Goal: Find specific page/section: Find specific page/section

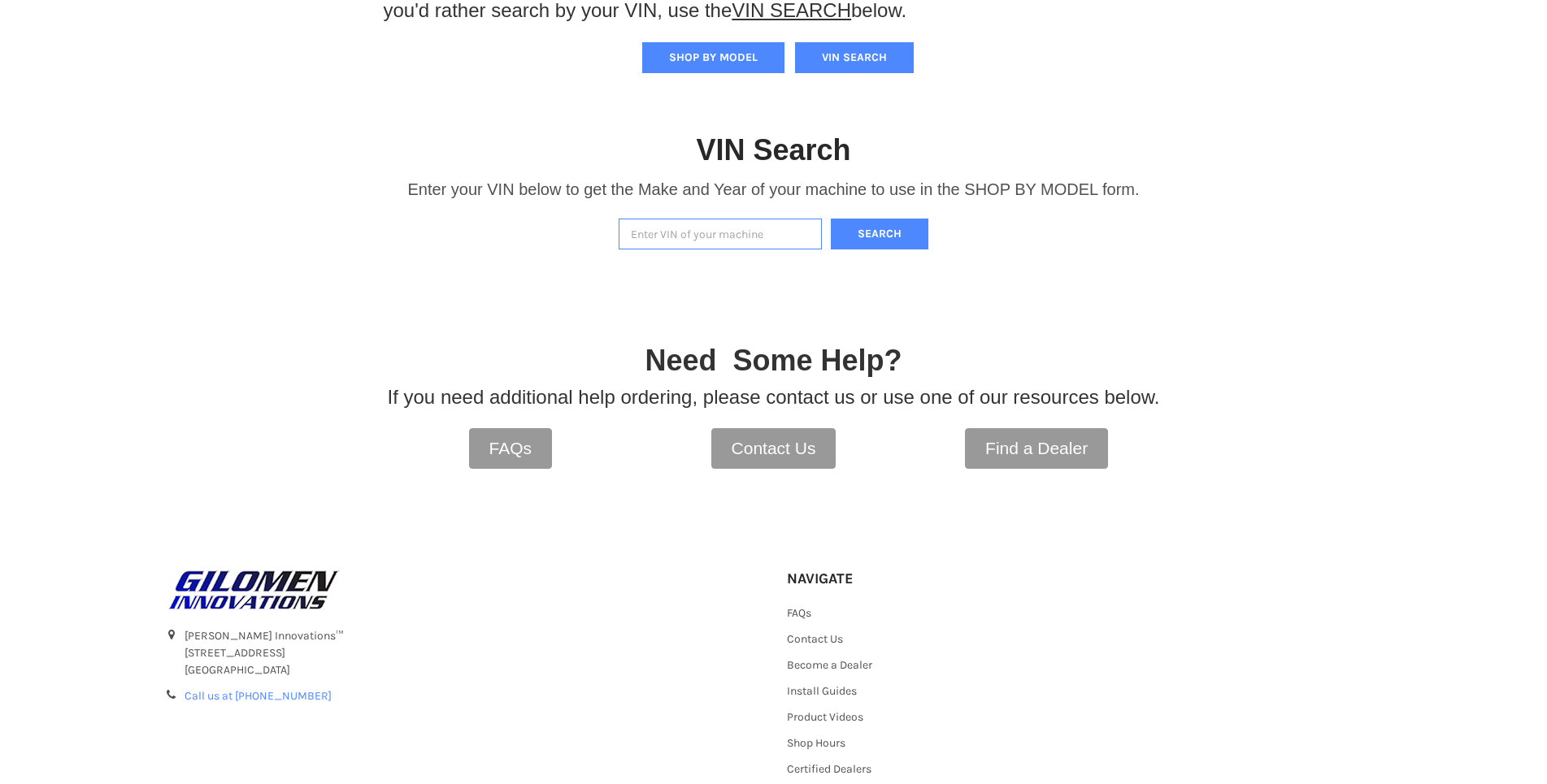
scroll to position [434, 0]
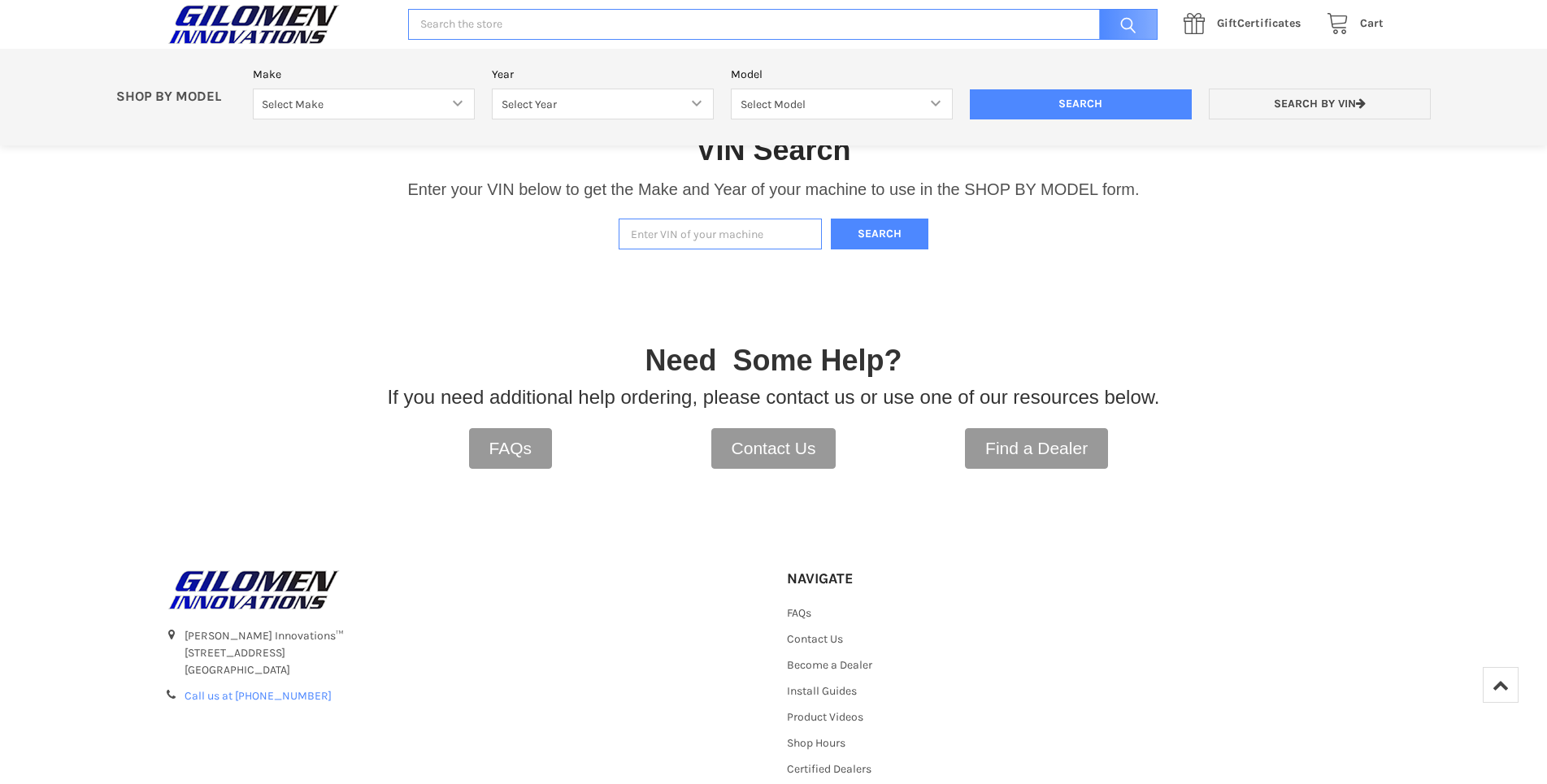
click at [689, 229] on input "Enter VIN of your machine" at bounding box center [720, 234] width 203 height 32
type input "[US_VEHICLE_IDENTIFICATION_NUMBER]"
drag, startPoint x: 864, startPoint y: 231, endPoint x: 881, endPoint y: 230, distance: 17.0
click at [866, 231] on button "Search" at bounding box center [879, 234] width 97 height 32
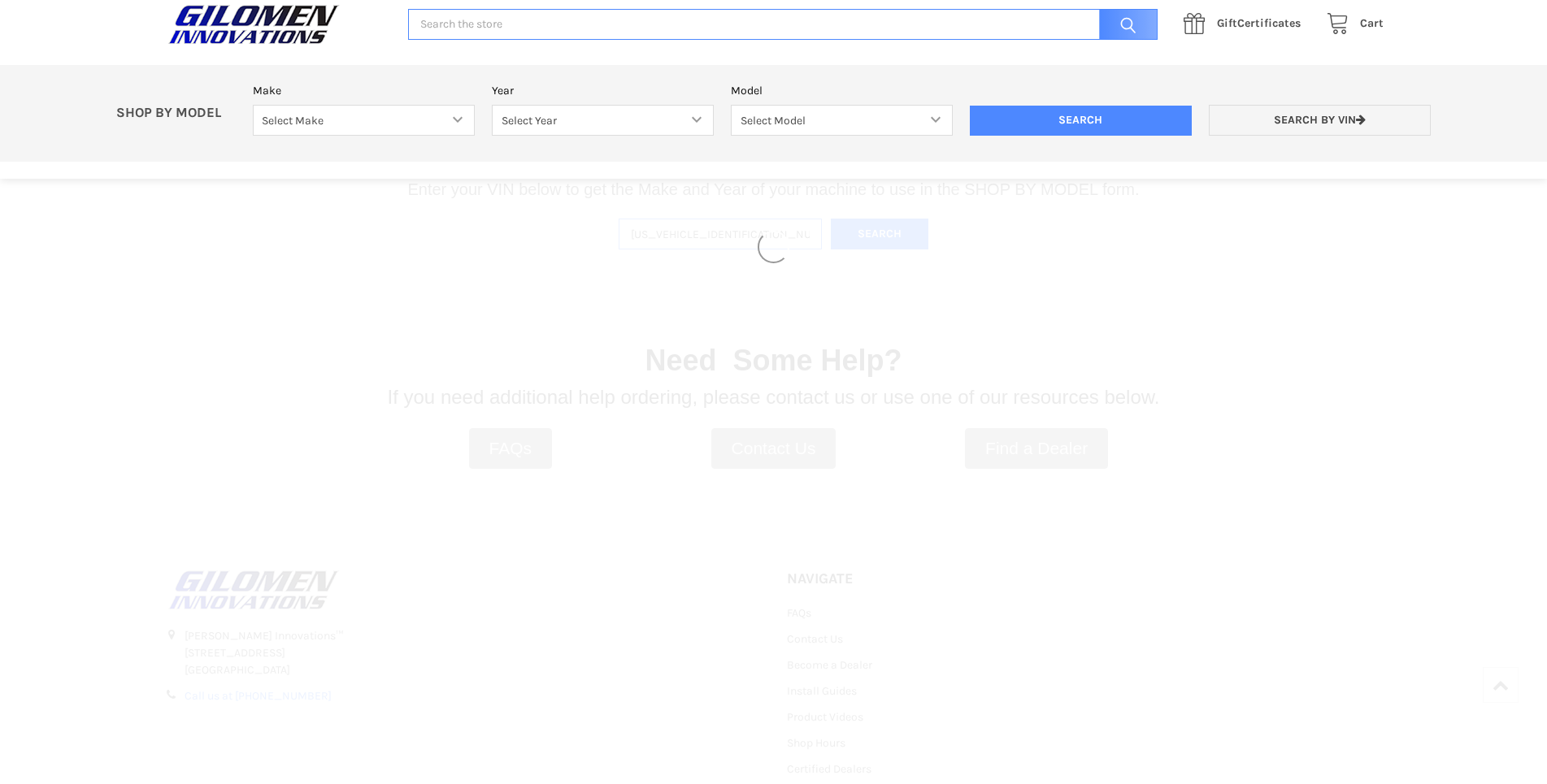
select select "353"
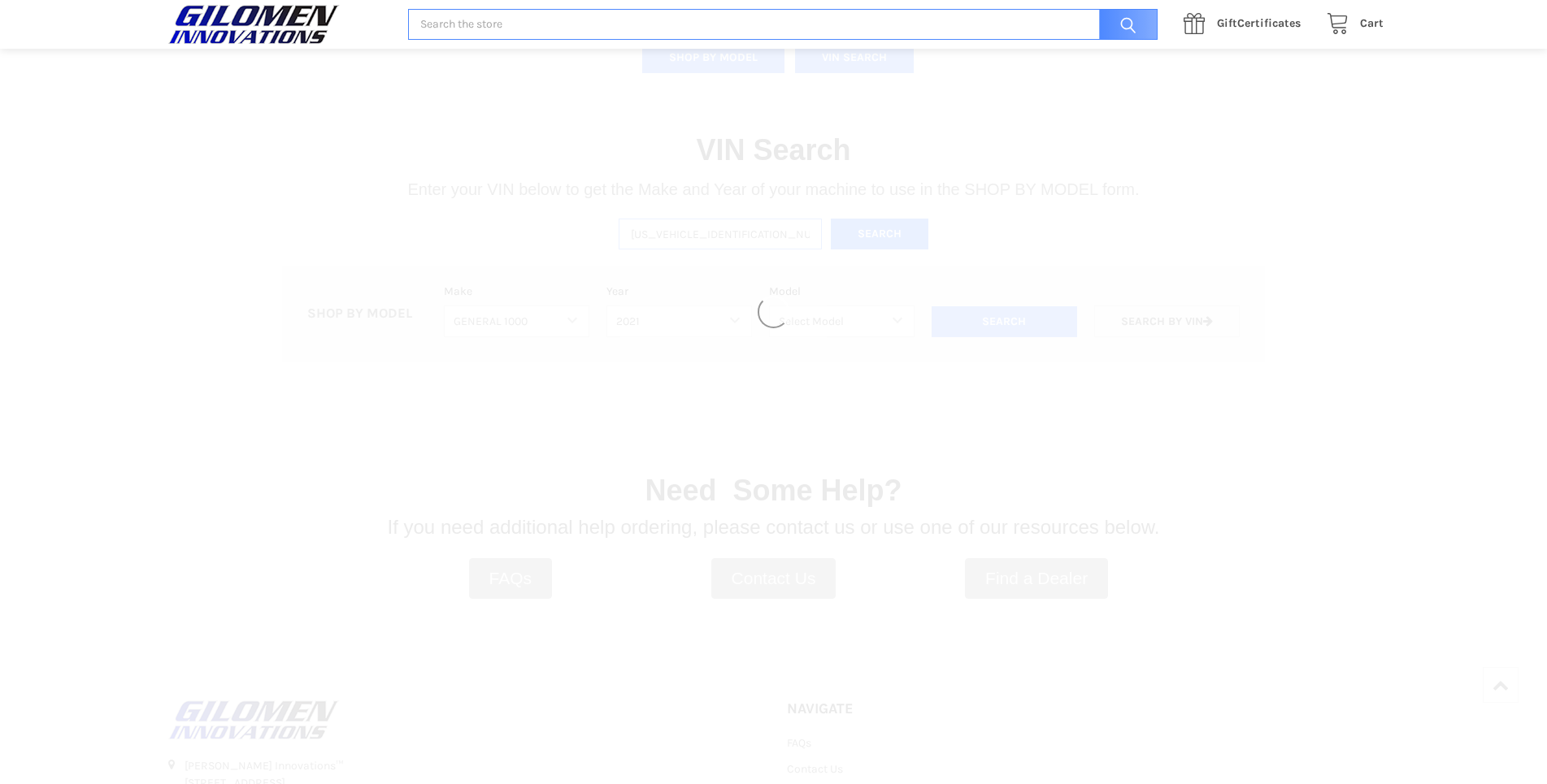
select select "423"
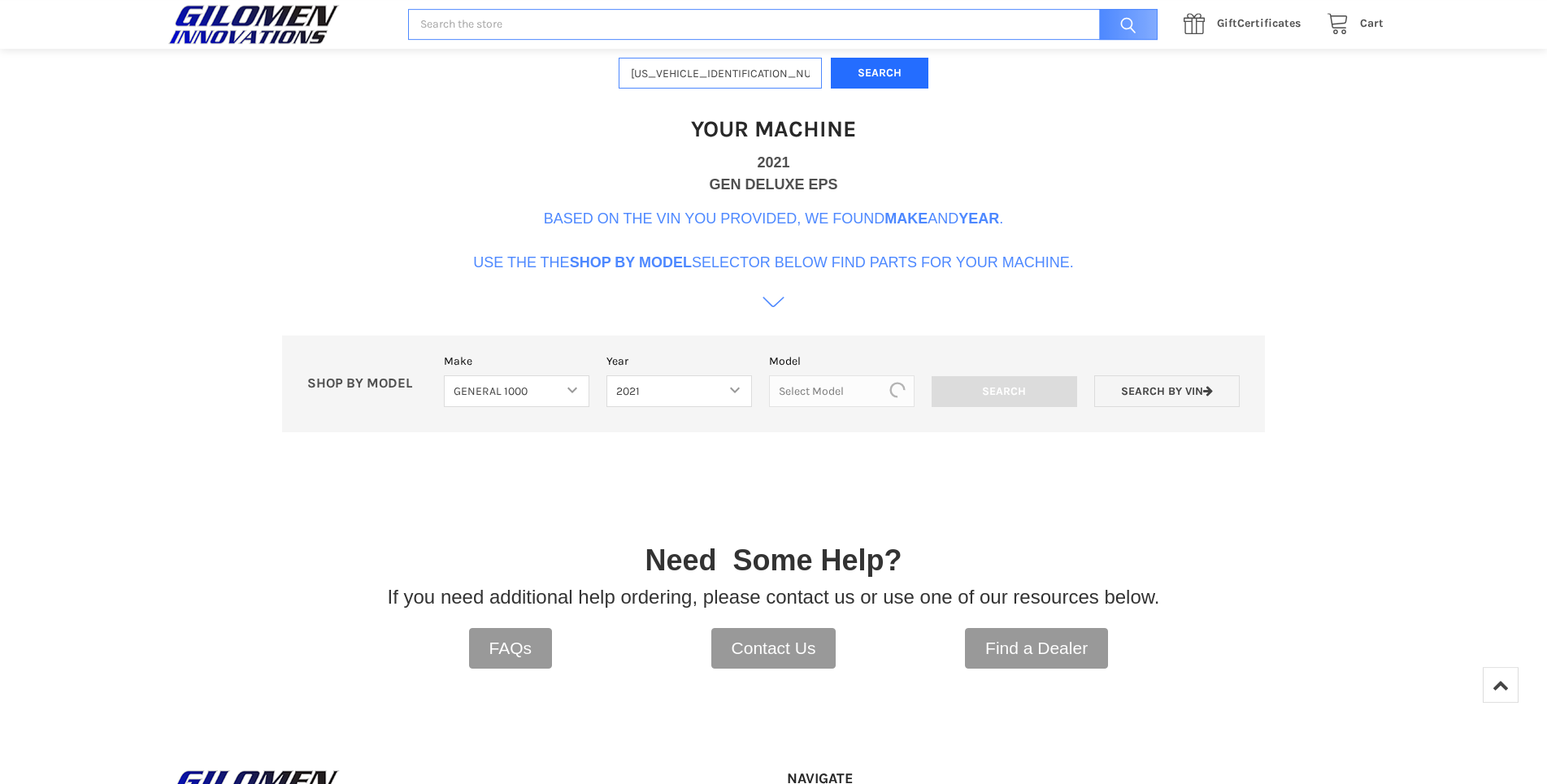
scroll to position [594, 0]
click at [765, 377] on select "Select Model GENERAL 1000 GENERAL 1000 4 GENERAL 1000 XP GENERAL 1000 XP 4" at bounding box center [841, 392] width 152 height 32
select select "424"
click option "GENERAL 1000" at bounding box center [0, 0] width 0 height 0
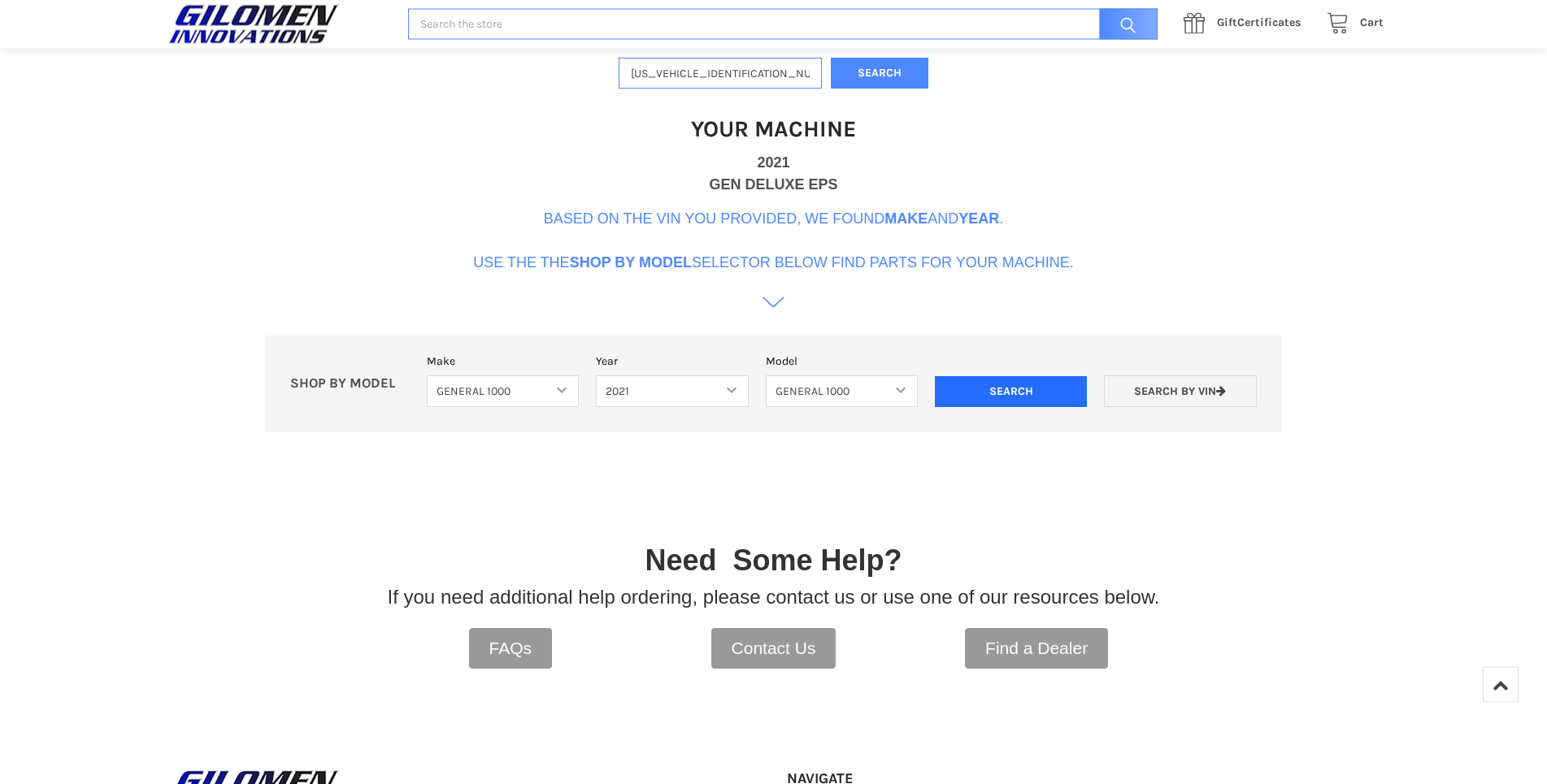
click at [1018, 388] on input "Search" at bounding box center [1011, 392] width 152 height 31
